Goal: Information Seeking & Learning: Find specific fact

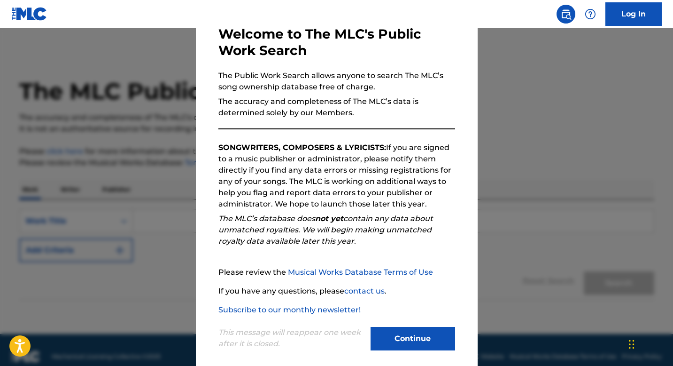
scroll to position [64, 0]
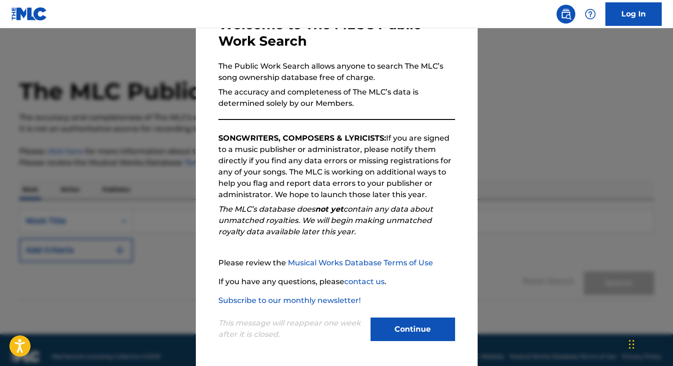
click at [410, 320] on button "Continue" at bounding box center [413, 328] width 85 height 23
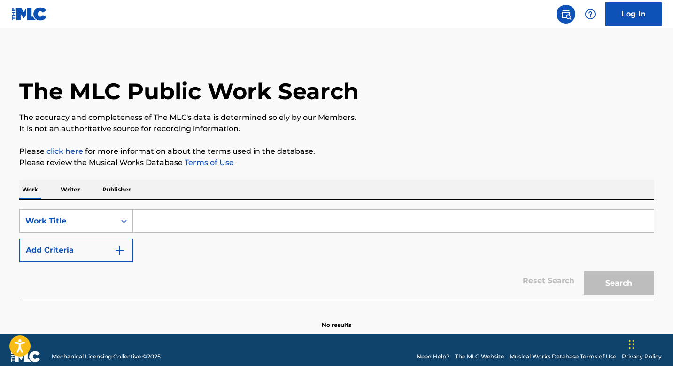
click at [325, 223] on input "Search Form" at bounding box center [393, 221] width 521 height 23
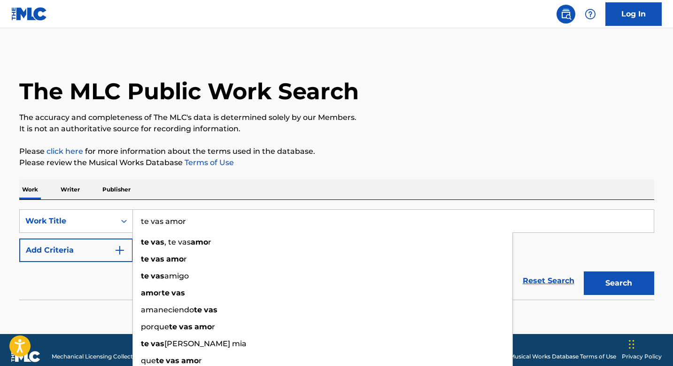
type input "te vas amor"
click at [584, 271] on button "Search" at bounding box center [619, 282] width 70 height 23
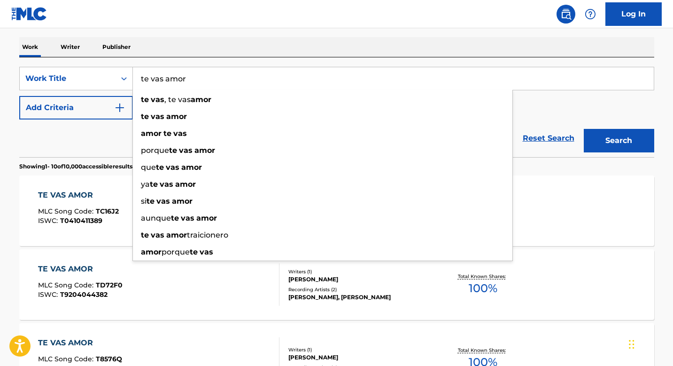
scroll to position [139, 0]
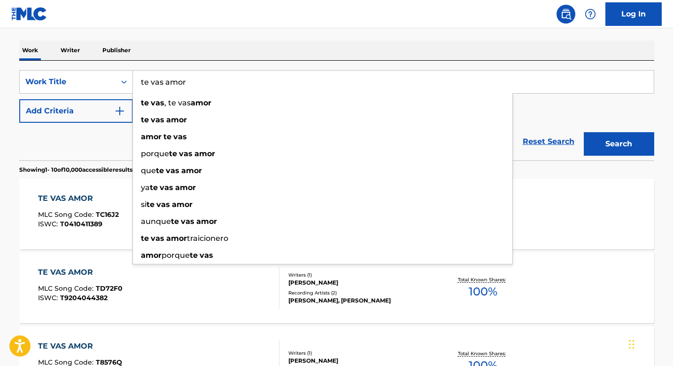
click at [78, 118] on button "Add Criteria" at bounding box center [76, 110] width 114 height 23
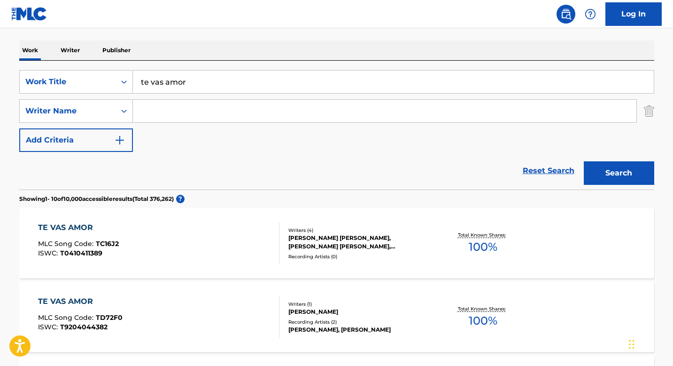
click at [135, 113] on input "Search Form" at bounding box center [385, 111] width 504 height 23
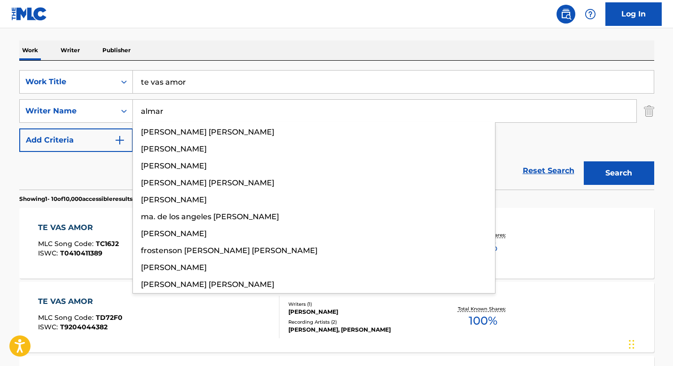
click at [584, 161] on button "Search" at bounding box center [619, 172] width 70 height 23
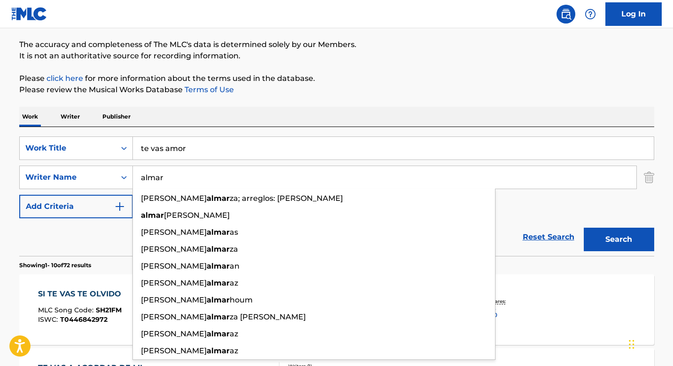
click at [91, 248] on div "Reset Search Search" at bounding box center [336, 237] width 635 height 38
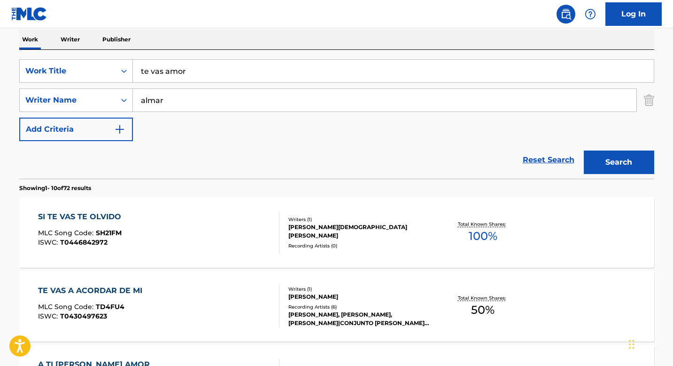
scroll to position [0, 0]
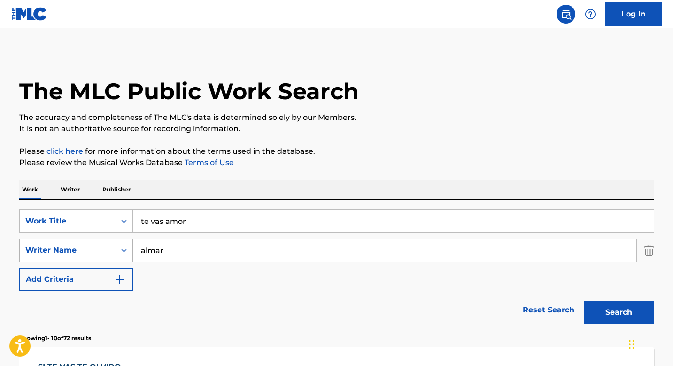
drag, startPoint x: 189, startPoint y: 256, endPoint x: 116, endPoint y: 250, distance: 73.6
click at [116, 250] on div "SearchWithCriteriad263d3df-1f17-495a-9d41-d27ab44aa176 Writer Name almar" at bounding box center [336, 249] width 635 height 23
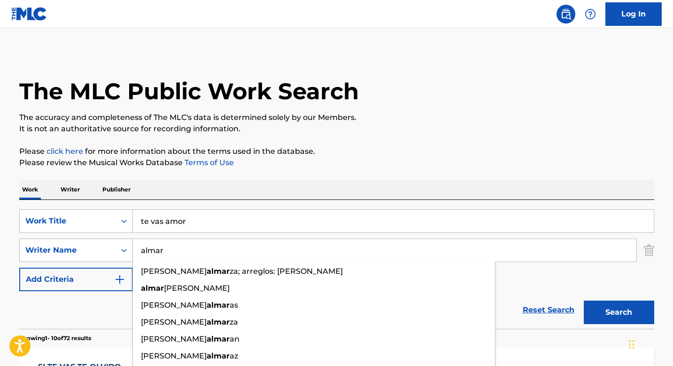
type input "o"
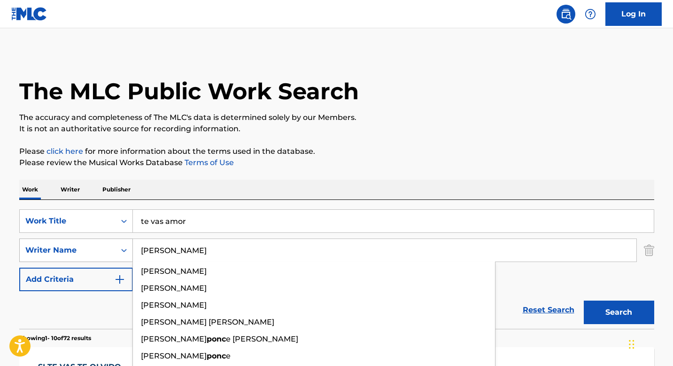
type input "[PERSON_NAME]"
click at [584, 300] on button "Search" at bounding box center [619, 311] width 70 height 23
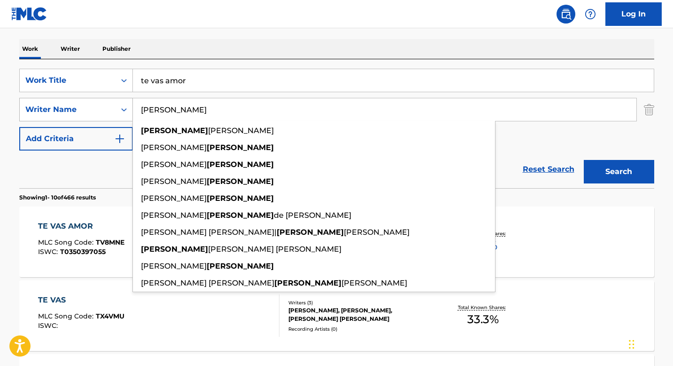
scroll to position [149, 0]
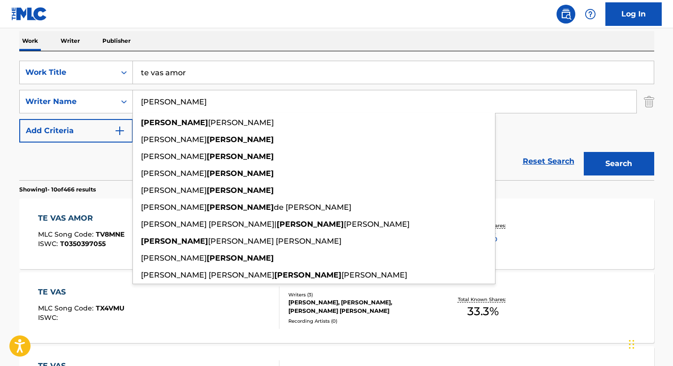
click at [55, 155] on div "Reset Search Search" at bounding box center [336, 161] width 635 height 38
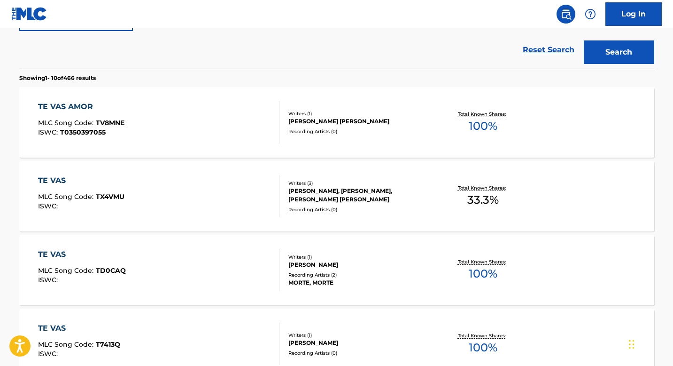
scroll to position [261, 0]
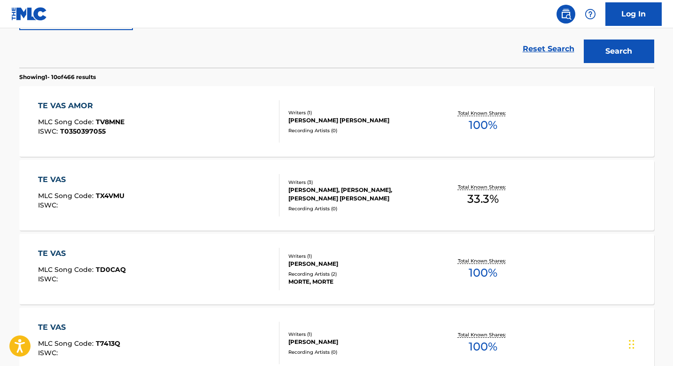
click at [269, 102] on div "TE VAS AMOR MLC Song Code : TV8MNE ISWC : T0350397055" at bounding box center [159, 121] width 242 height 42
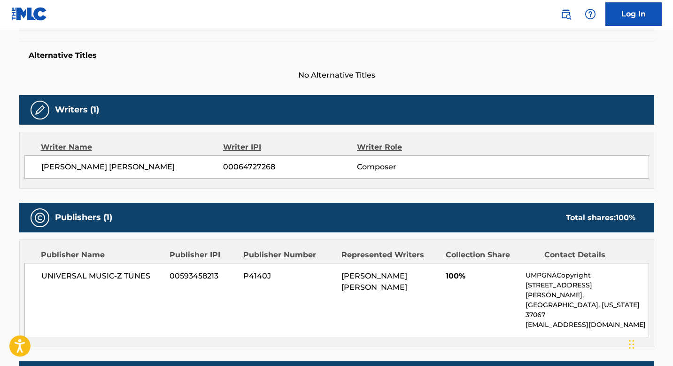
scroll to position [12, 0]
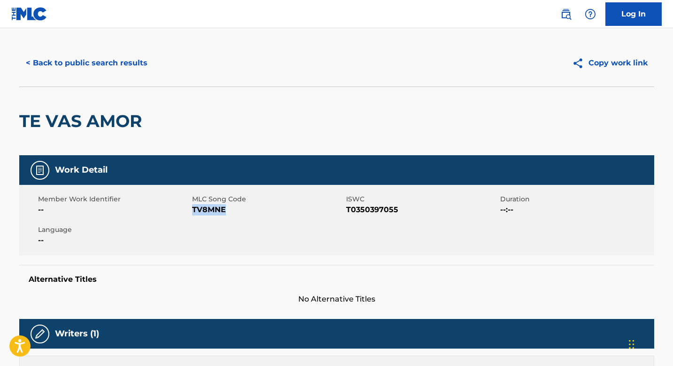
drag, startPoint x: 193, startPoint y: 209, endPoint x: 235, endPoint y: 209, distance: 41.8
click at [235, 209] on span "TV8MNE" at bounding box center [268, 209] width 152 height 11
copy span "TV8MNE"
click at [111, 62] on button "< Back to public search results" at bounding box center [86, 62] width 135 height 23
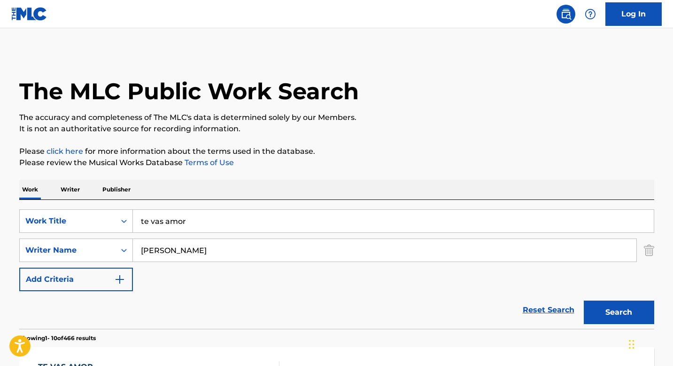
click at [212, 217] on input "te vas amor" at bounding box center [393, 221] width 521 height 23
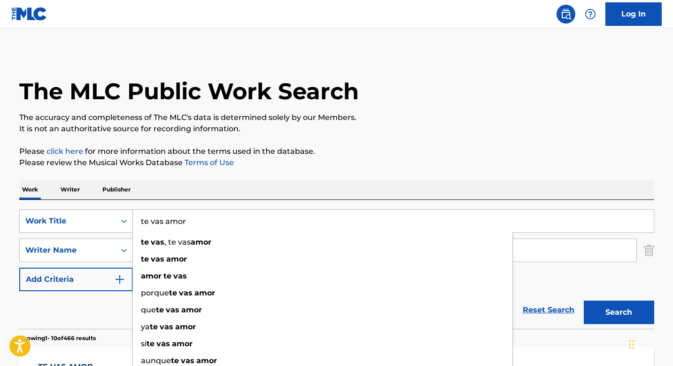
drag, startPoint x: 212, startPoint y: 217, endPoint x: 121, endPoint y: 215, distance: 90.7
click at [121, 216] on div "SearchWithCriteria44873691-5af8-444b-a6fb-f22f0e1569bc Work Title te vas amor t…" at bounding box center [336, 220] width 635 height 23
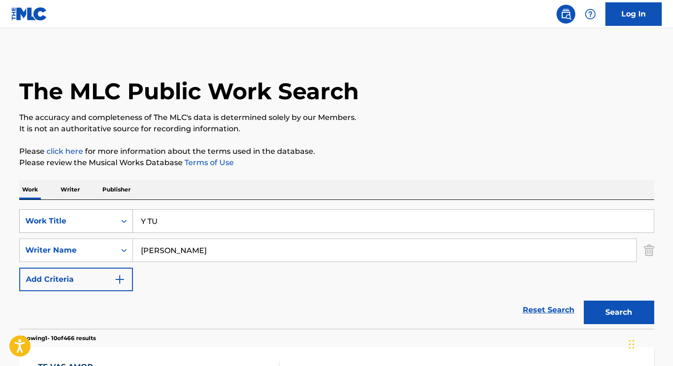
type input "Y TU"
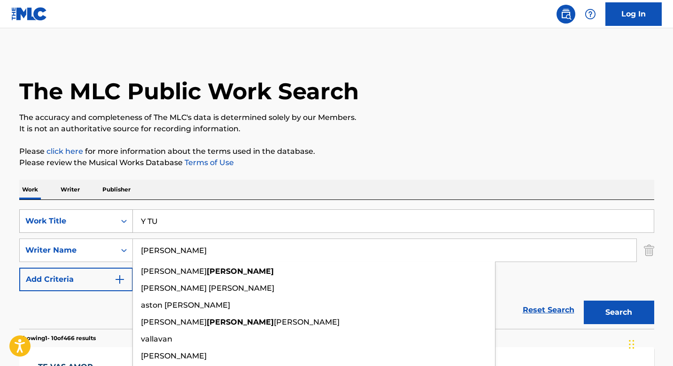
type input "[PERSON_NAME]"
click at [584, 300] on button "Search" at bounding box center [619, 311] width 70 height 23
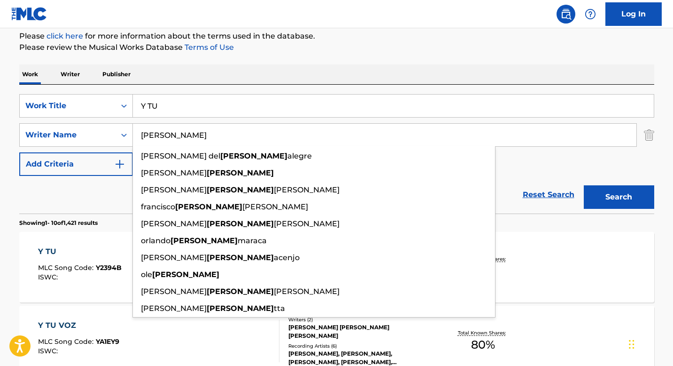
scroll to position [149, 0]
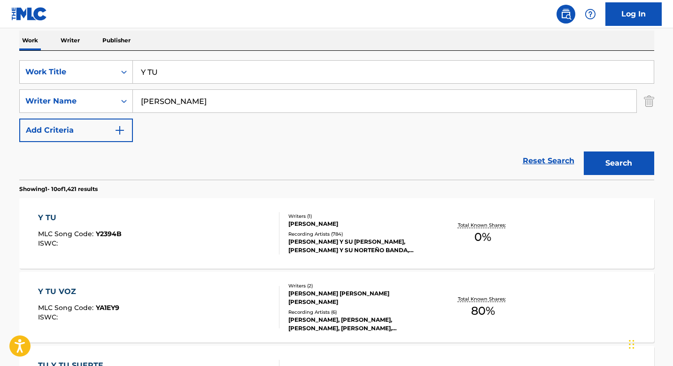
click at [226, 239] on div "Y TU MLC Song Code : Y2394B ISWC :" at bounding box center [159, 233] width 242 height 42
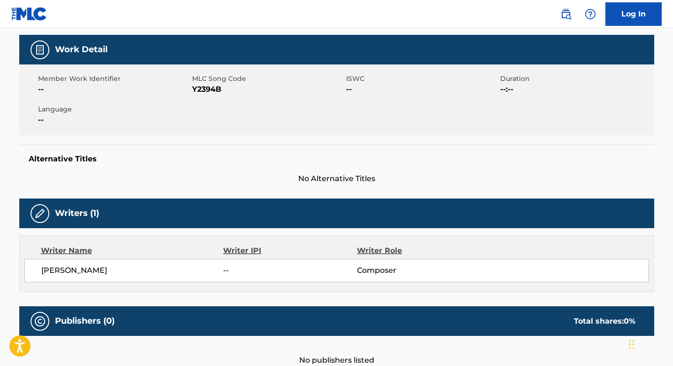
scroll to position [23, 0]
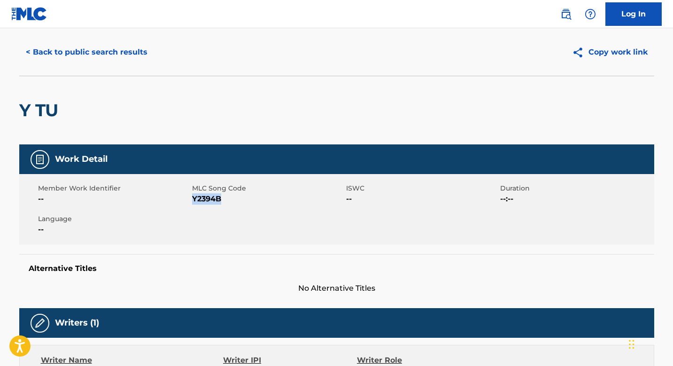
drag, startPoint x: 194, startPoint y: 200, endPoint x: 226, endPoint y: 199, distance: 32.0
click at [226, 199] on span "Y2394B" at bounding box center [268, 198] width 152 height 11
copy span "Y2394B"
